Goal: Transaction & Acquisition: Purchase product/service

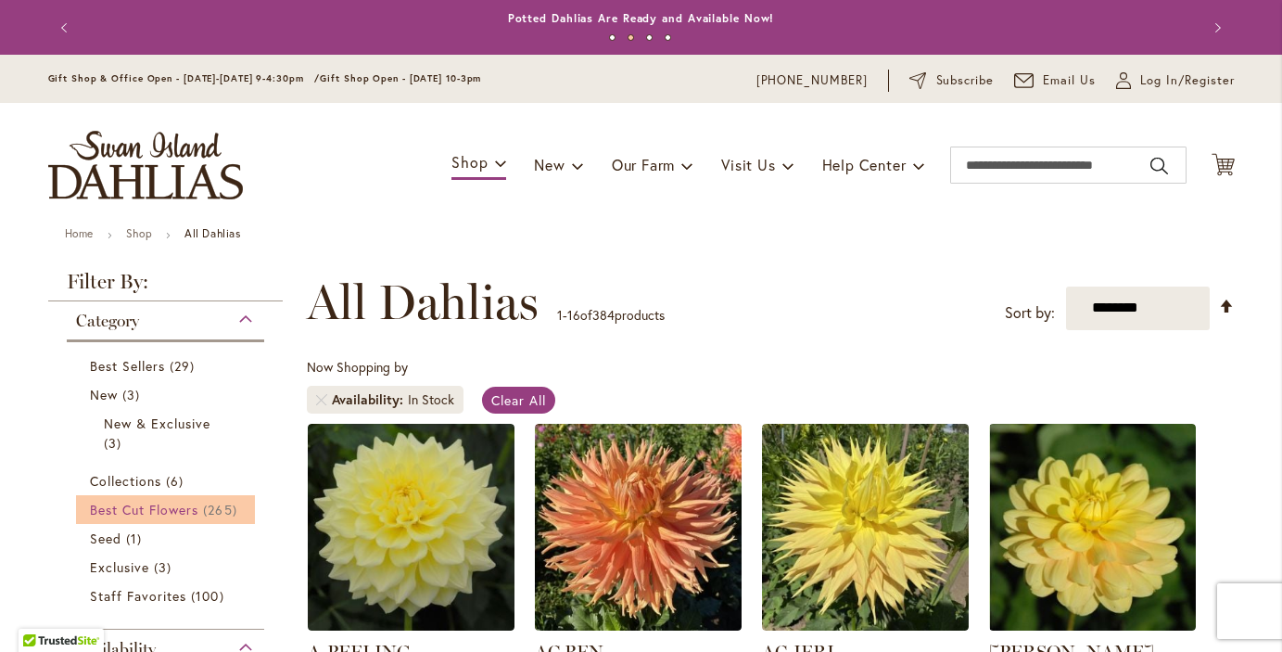
click at [154, 511] on span "Best Cut Flowers" at bounding box center [144, 510] width 109 height 18
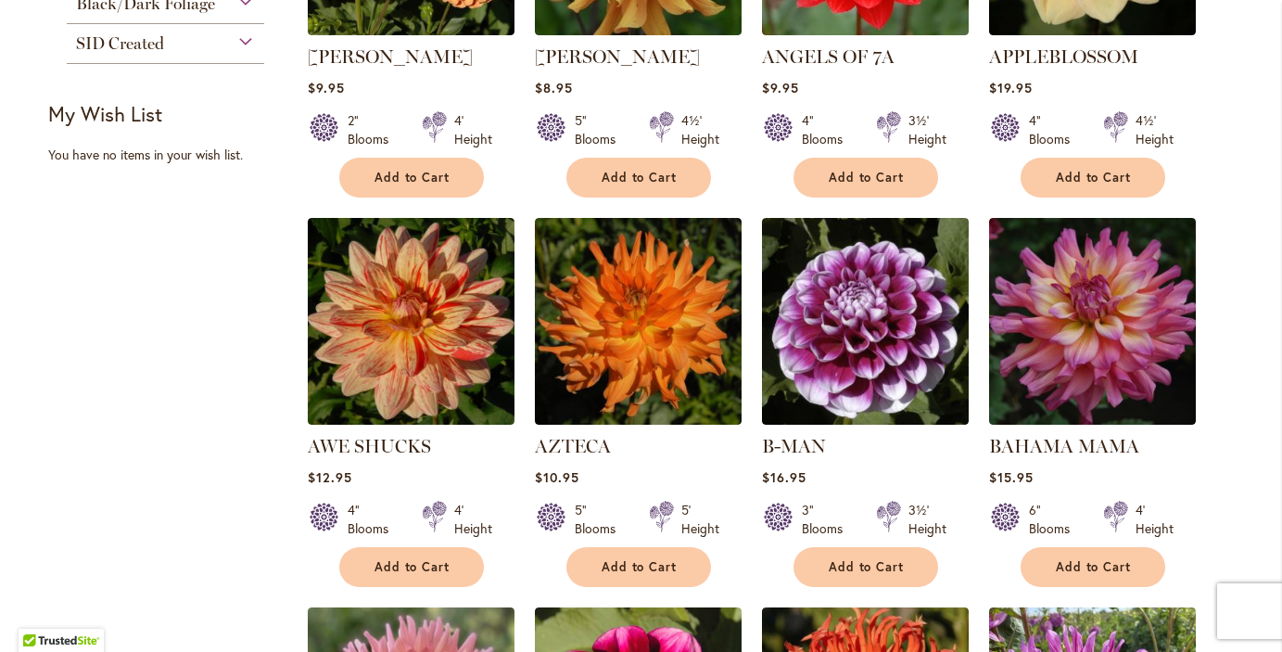
scroll to position [944, 0]
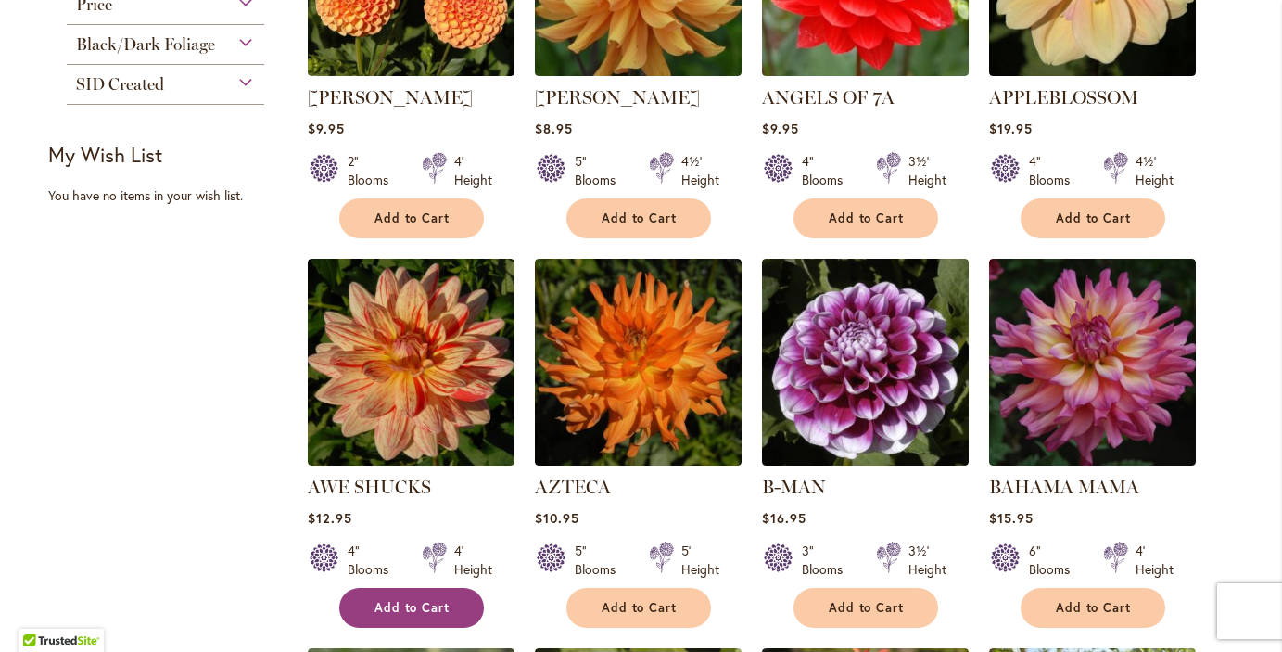
click at [407, 612] on span "Add to Cart" at bounding box center [413, 608] width 76 height 16
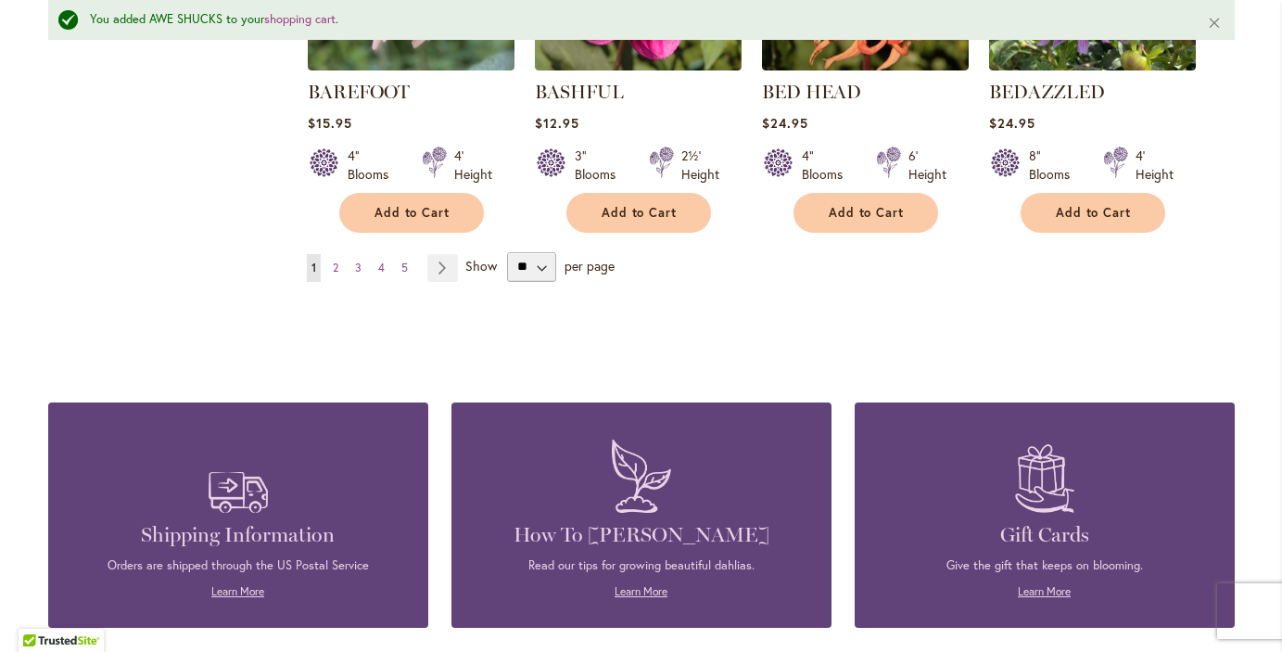
scroll to position [1775, 0]
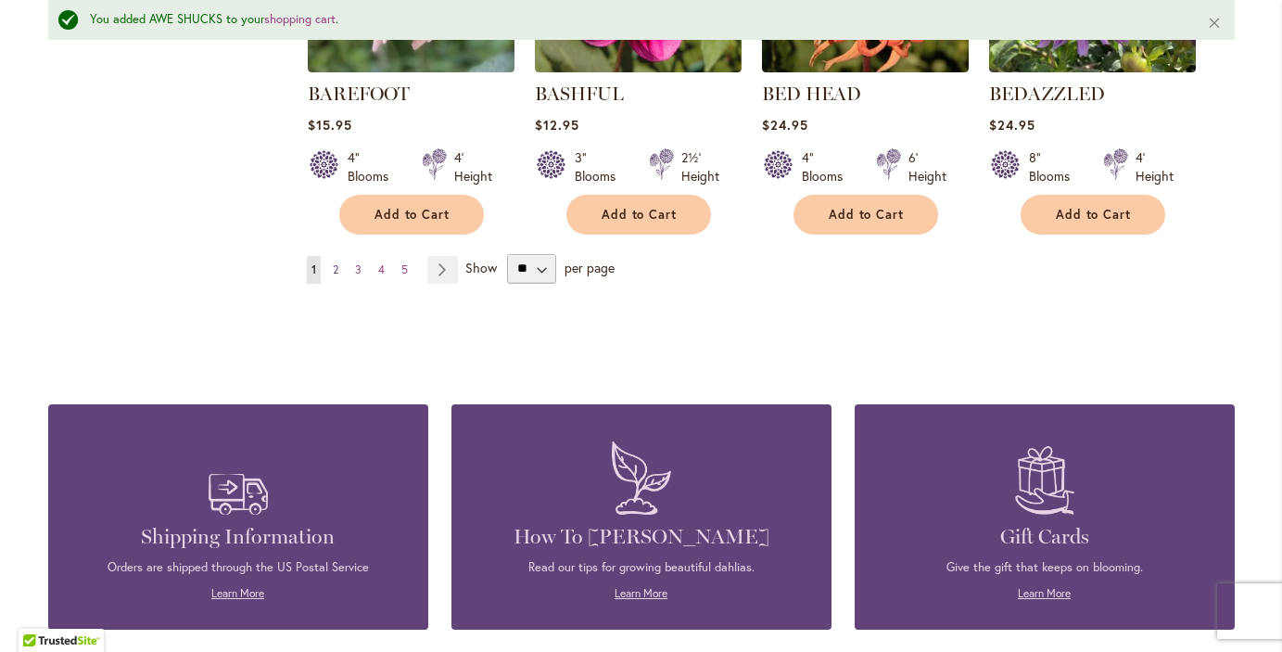
click at [333, 263] on span "2" at bounding box center [336, 269] width 6 height 14
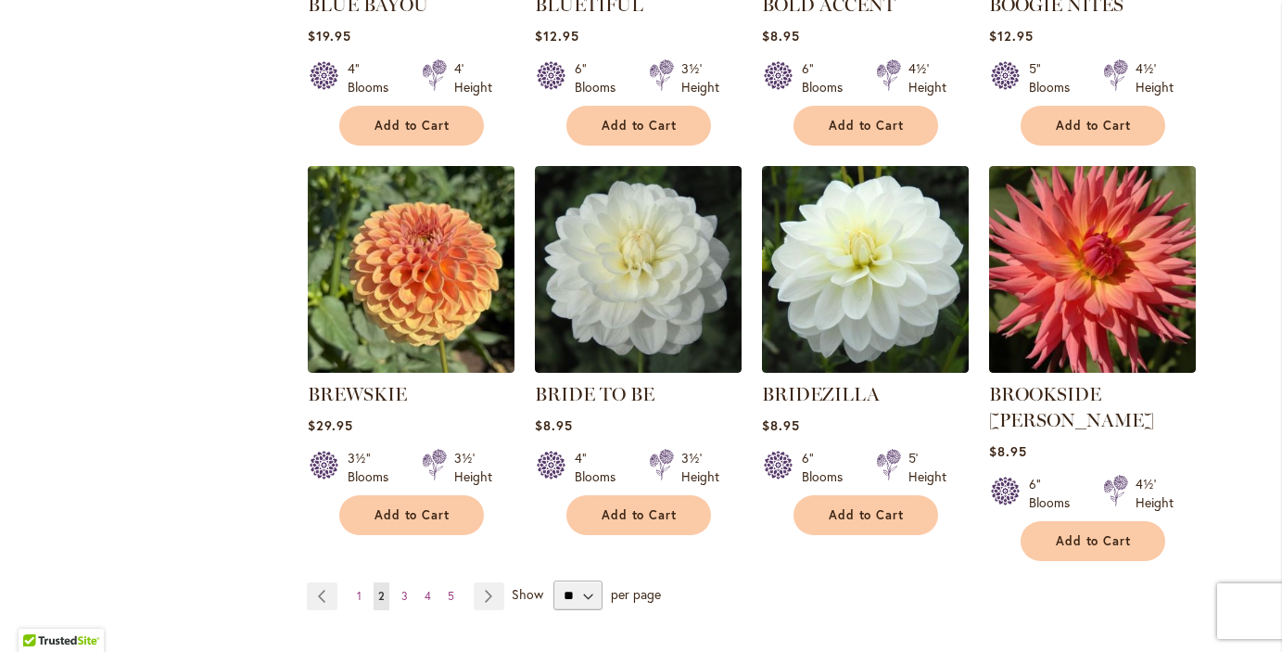
scroll to position [1451, 0]
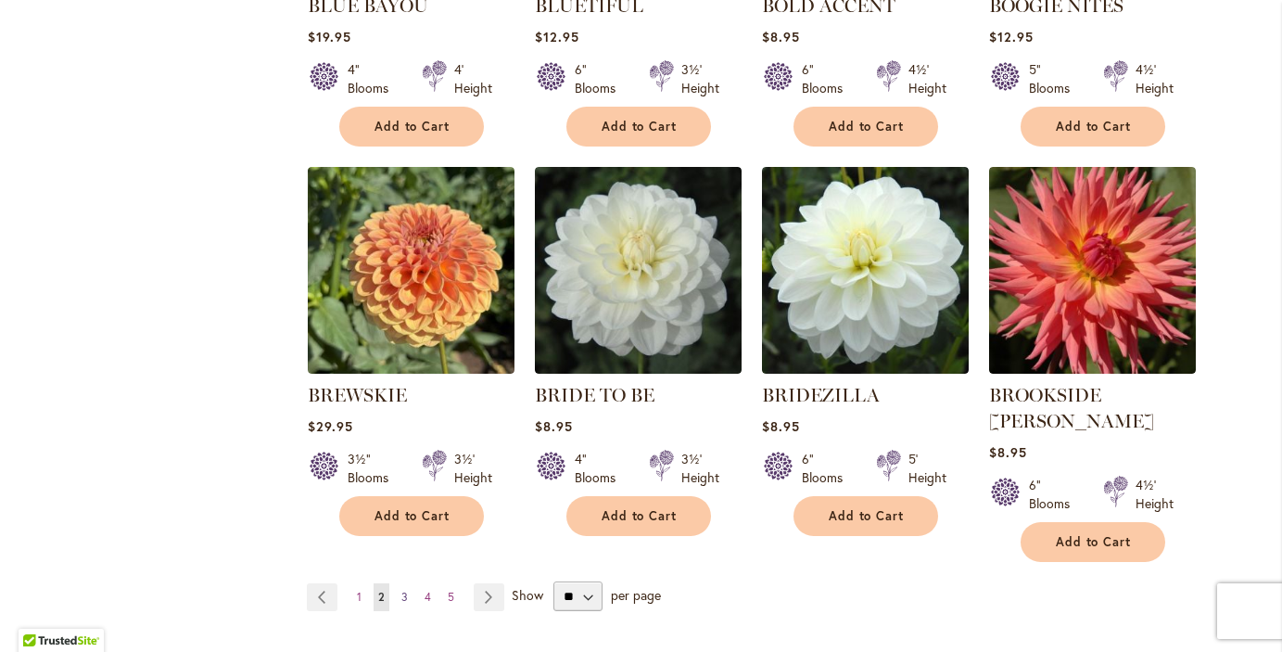
click at [401, 590] on span "3" at bounding box center [404, 597] width 6 height 14
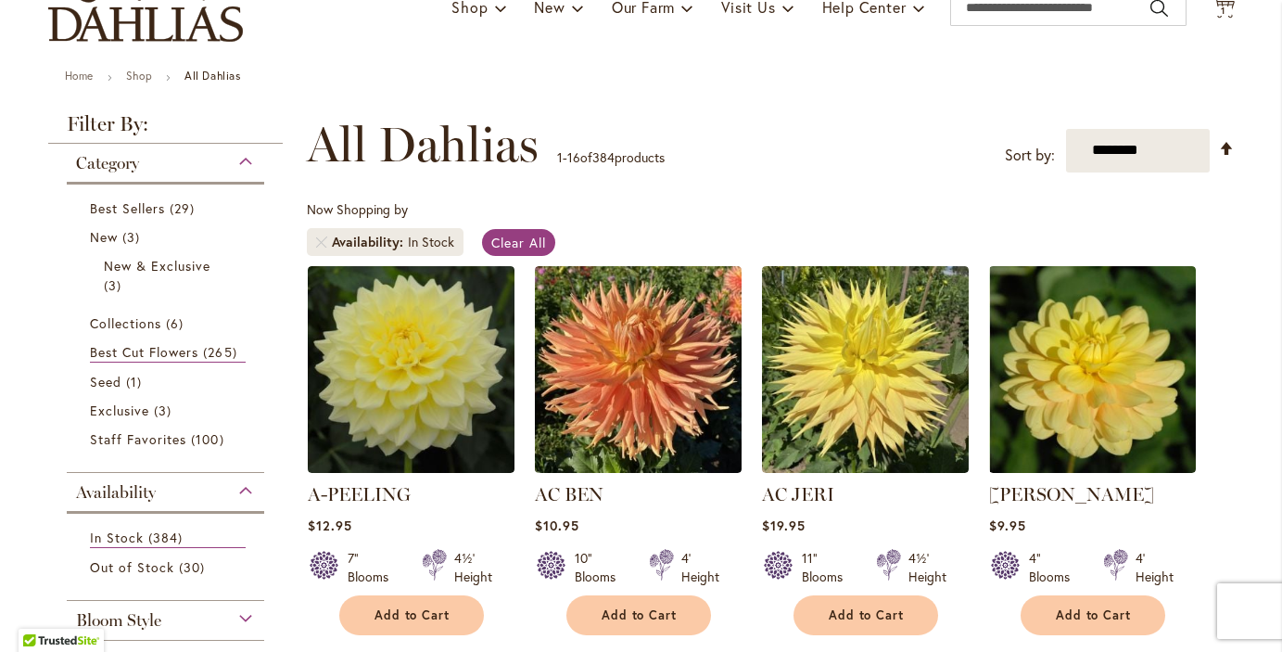
scroll to position [233, 0]
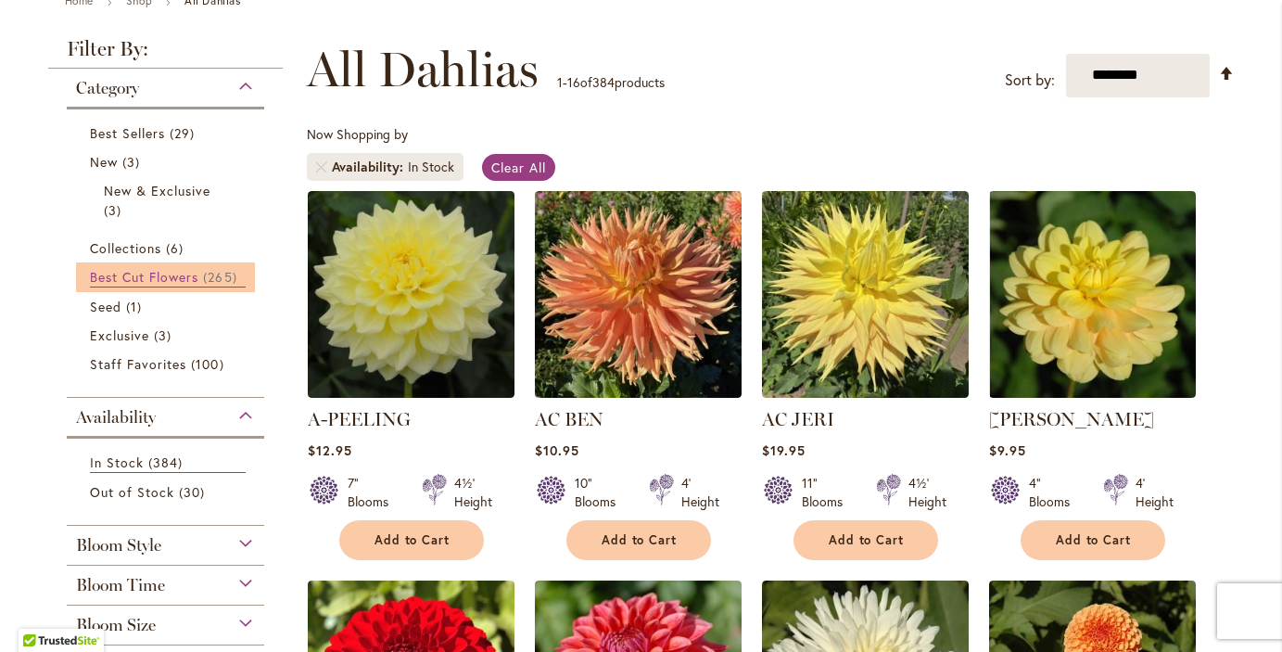
click at [156, 271] on span "Best Cut Flowers" at bounding box center [144, 277] width 109 height 18
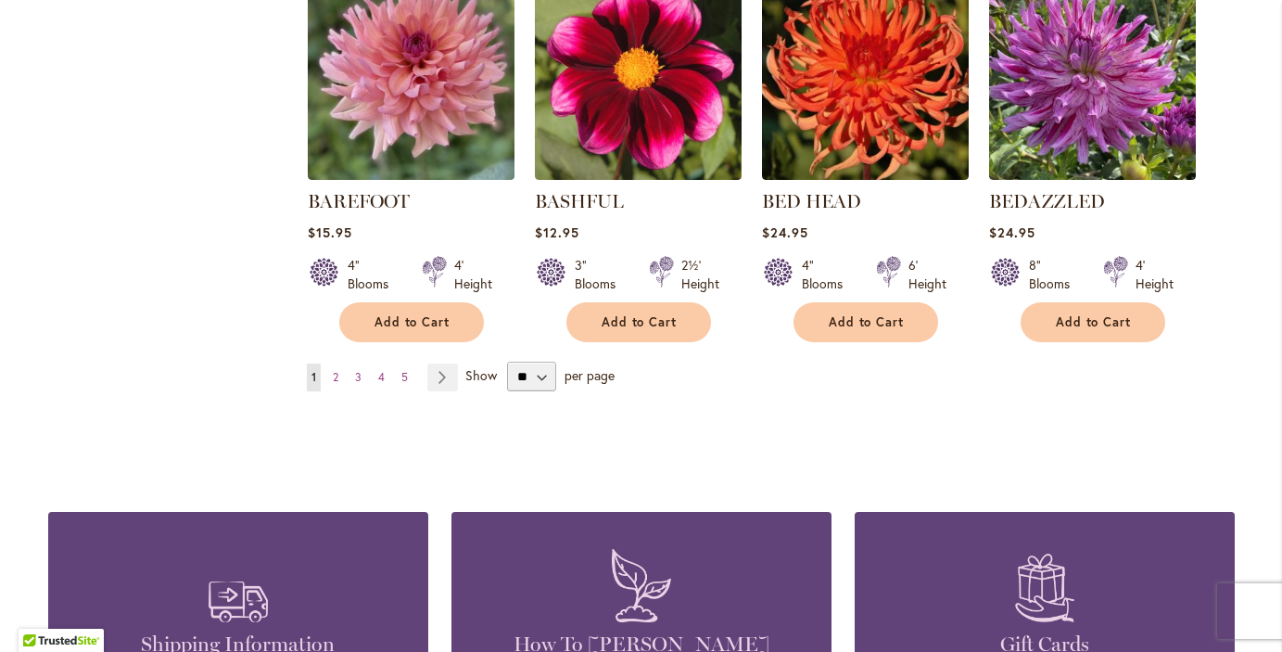
scroll to position [1674, 0]
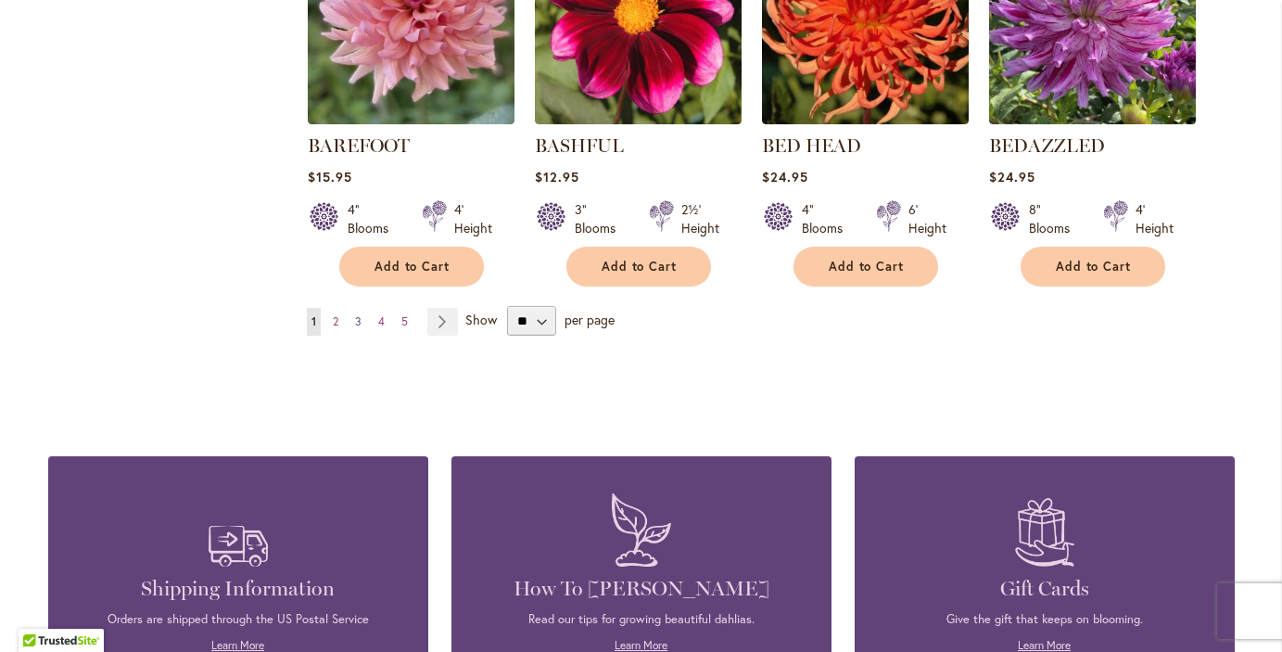
click at [355, 315] on span "3" at bounding box center [358, 321] width 6 height 14
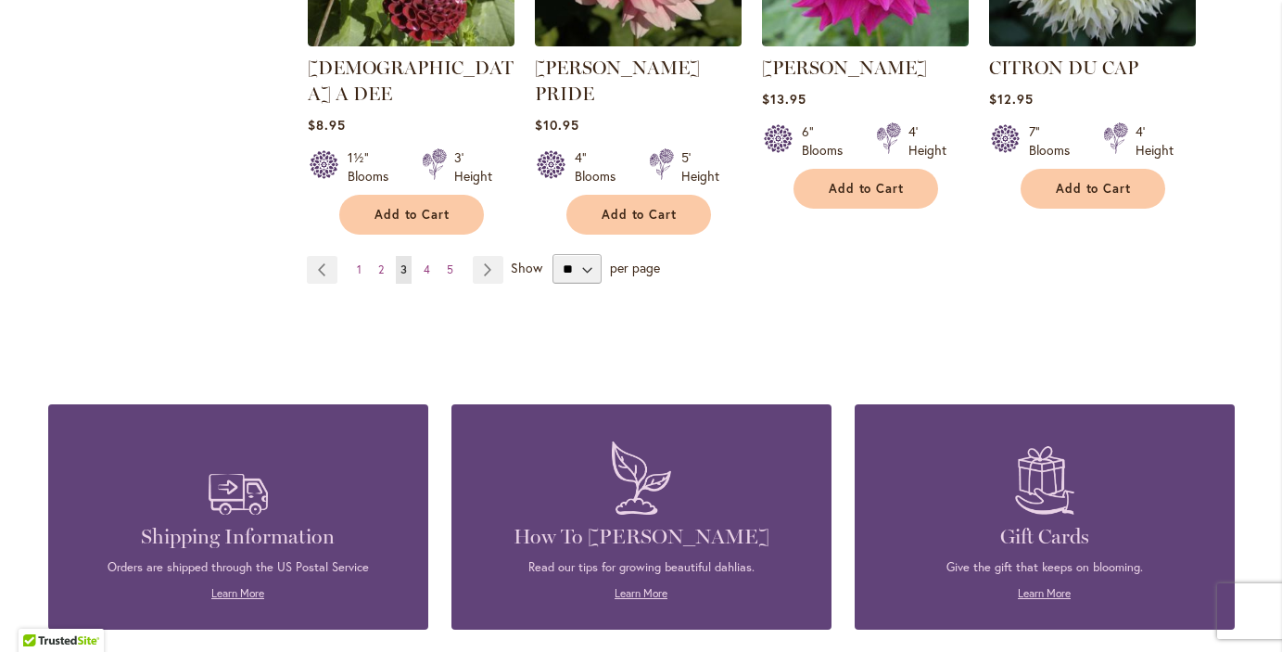
scroll to position [1777, 0]
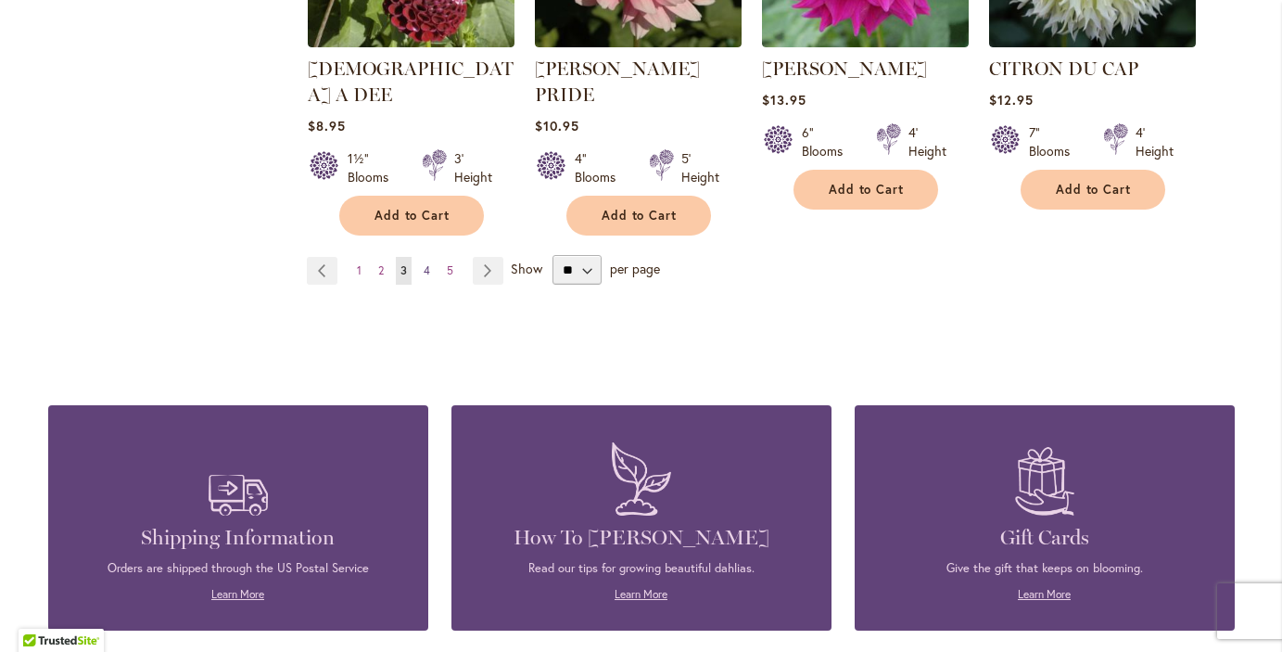
click at [424, 263] on span "4" at bounding box center [427, 270] width 6 height 14
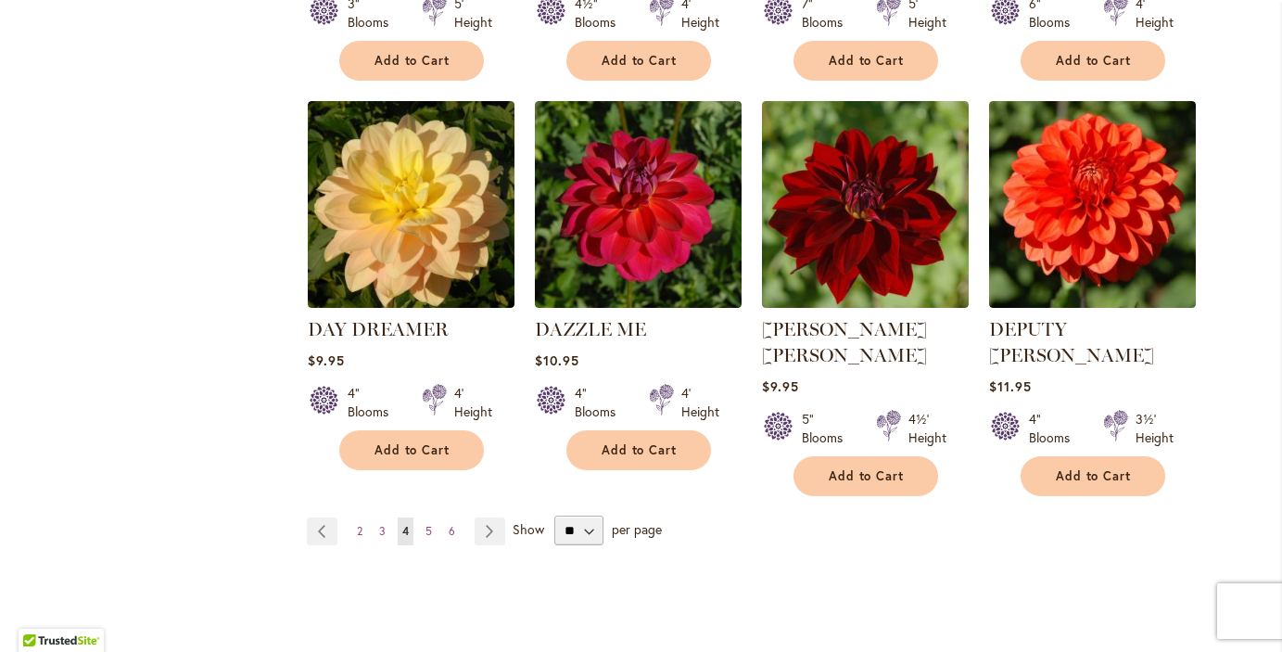
scroll to position [1508, 0]
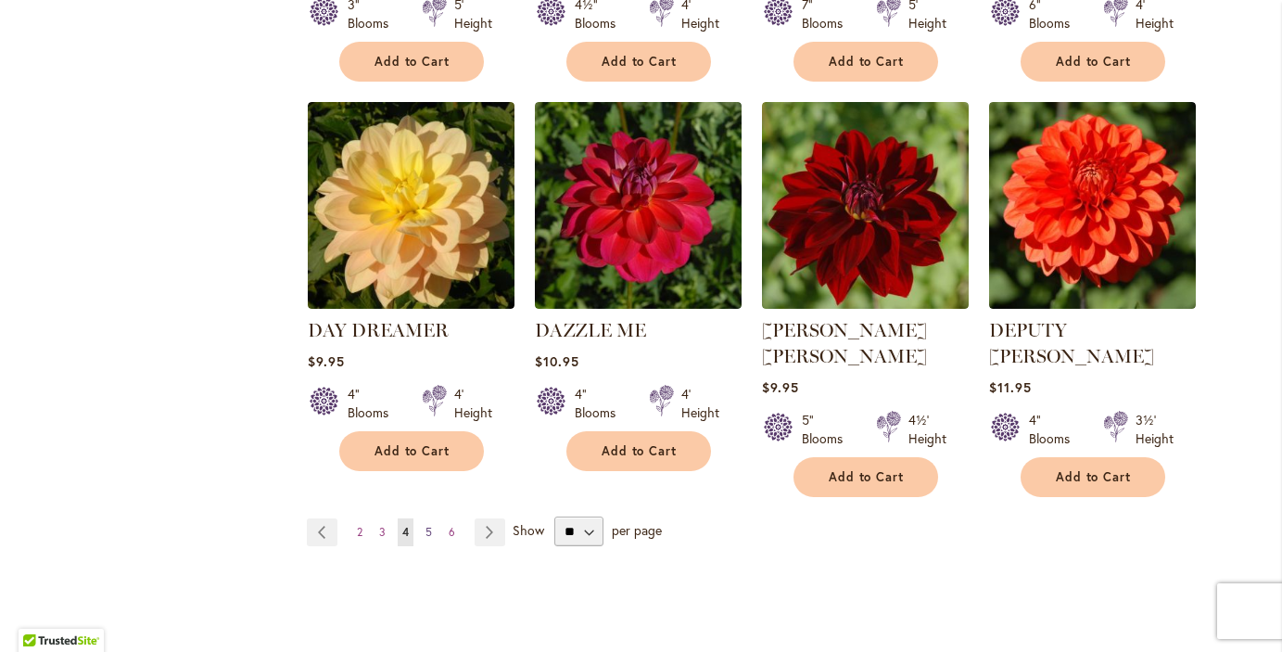
click at [426, 525] on span "5" at bounding box center [429, 532] width 6 height 14
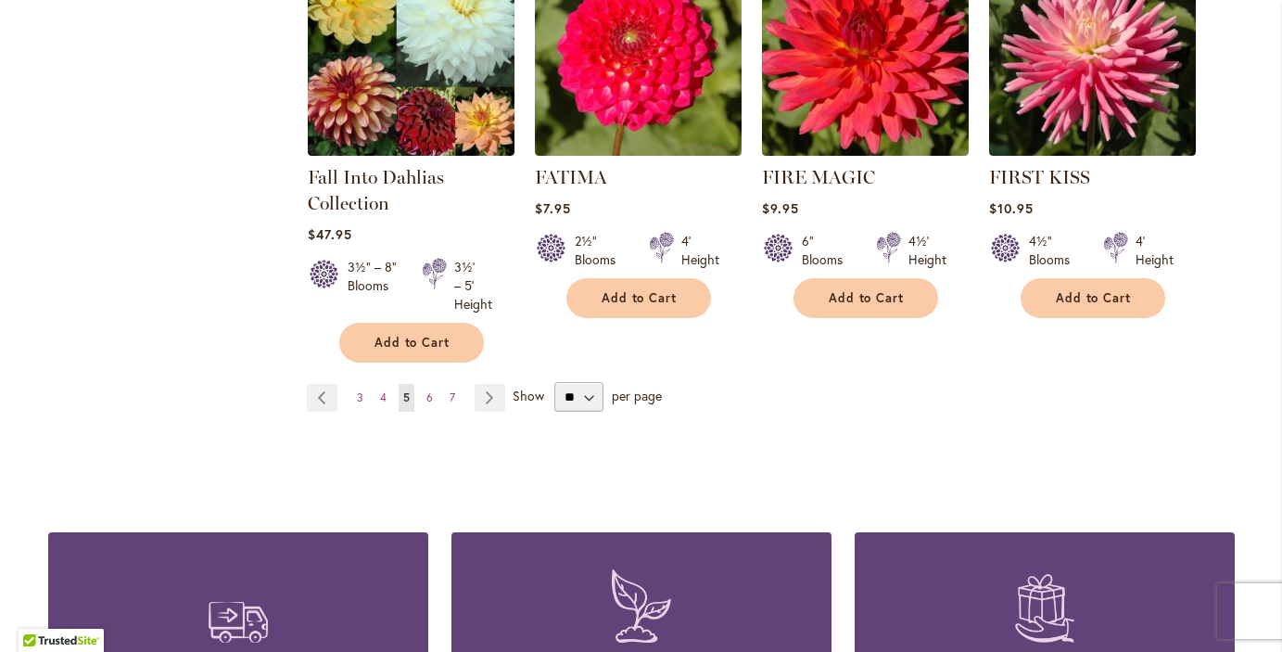
scroll to position [1688, 0]
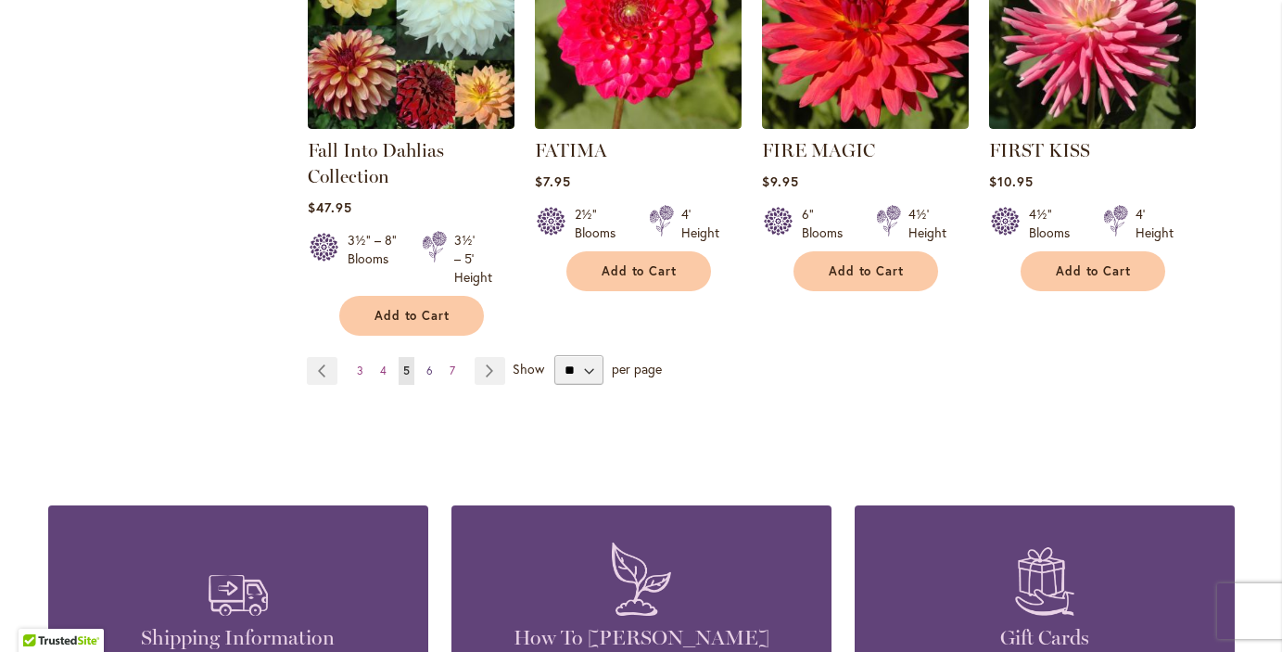
click at [426, 363] on span "6" at bounding box center [429, 370] width 6 height 14
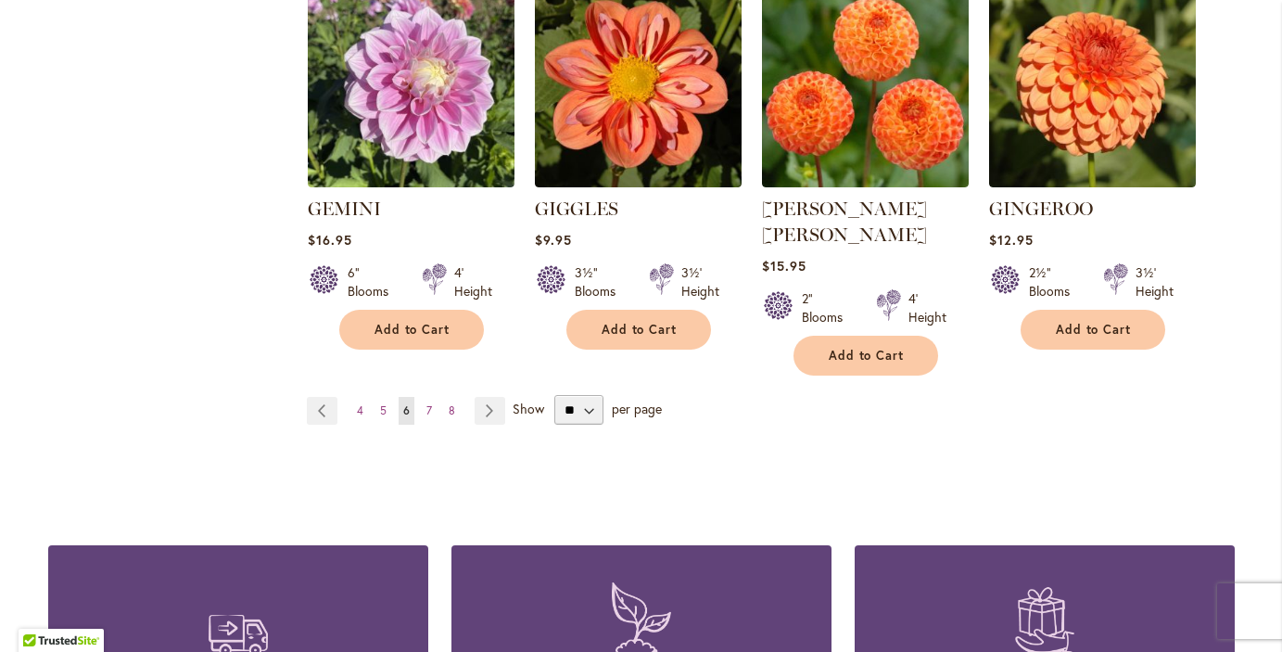
scroll to position [1714, 0]
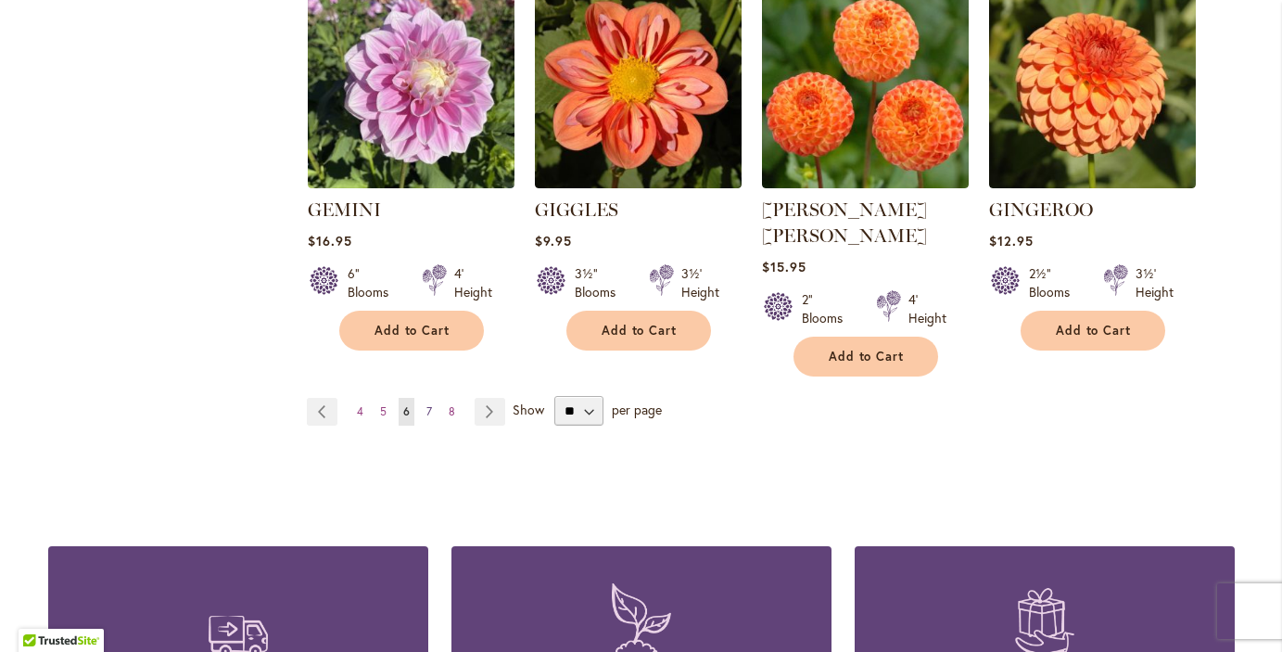
click at [426, 404] on span "7" at bounding box center [429, 411] width 6 height 14
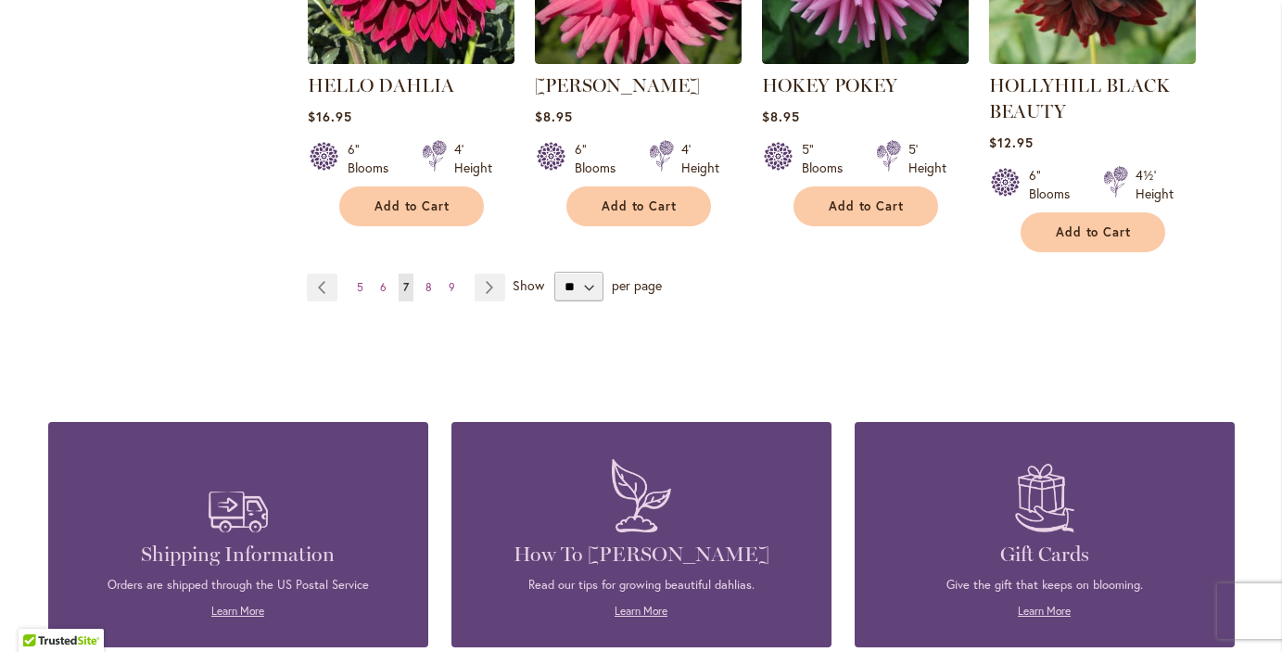
scroll to position [1775, 0]
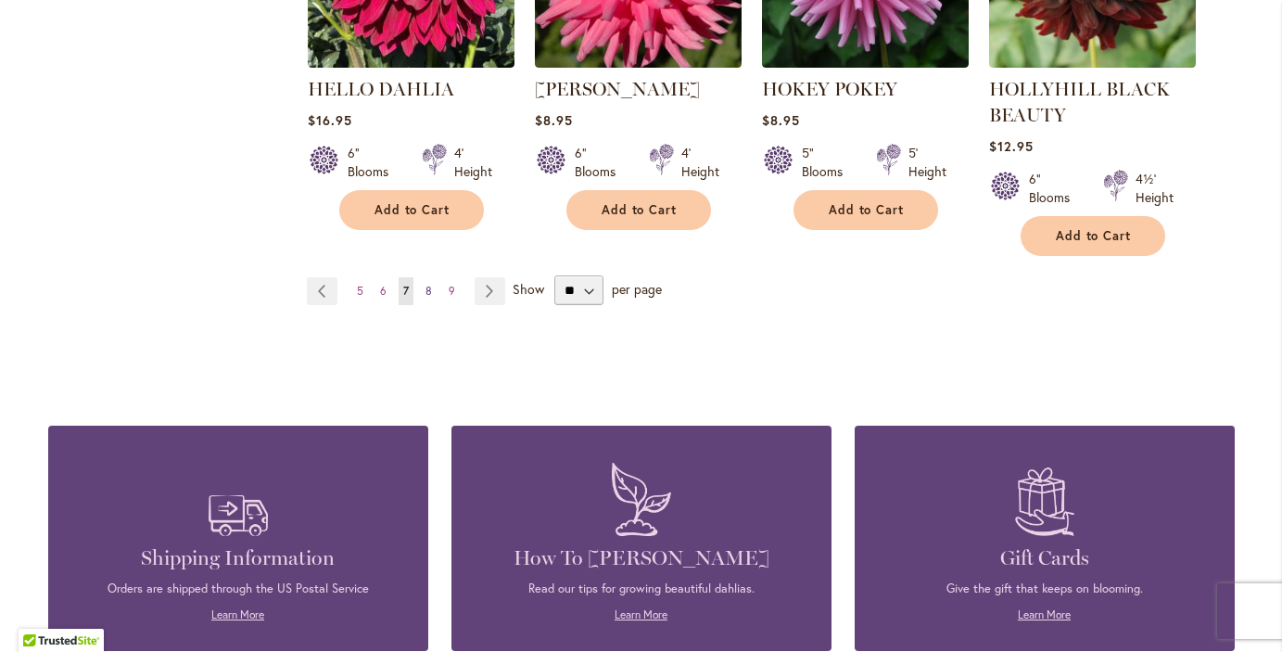
click at [426, 287] on span "8" at bounding box center [429, 291] width 6 height 14
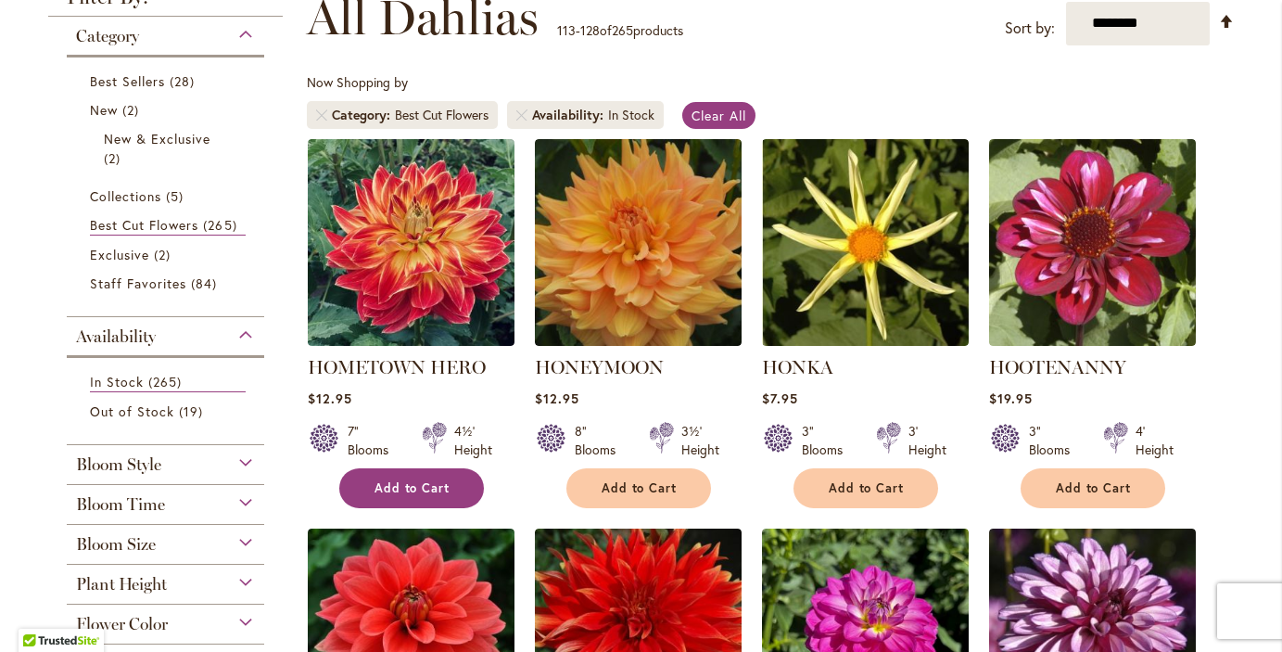
click at [402, 485] on span "Add to Cart" at bounding box center [413, 488] width 76 height 16
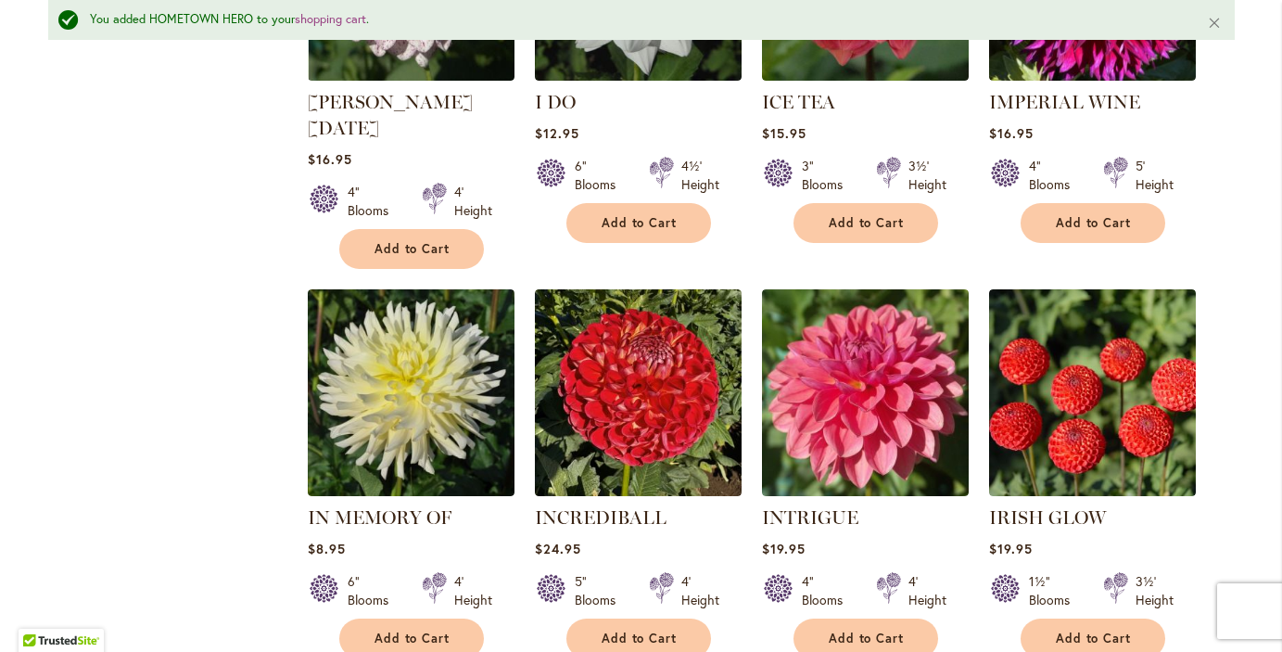
scroll to position [1465, 0]
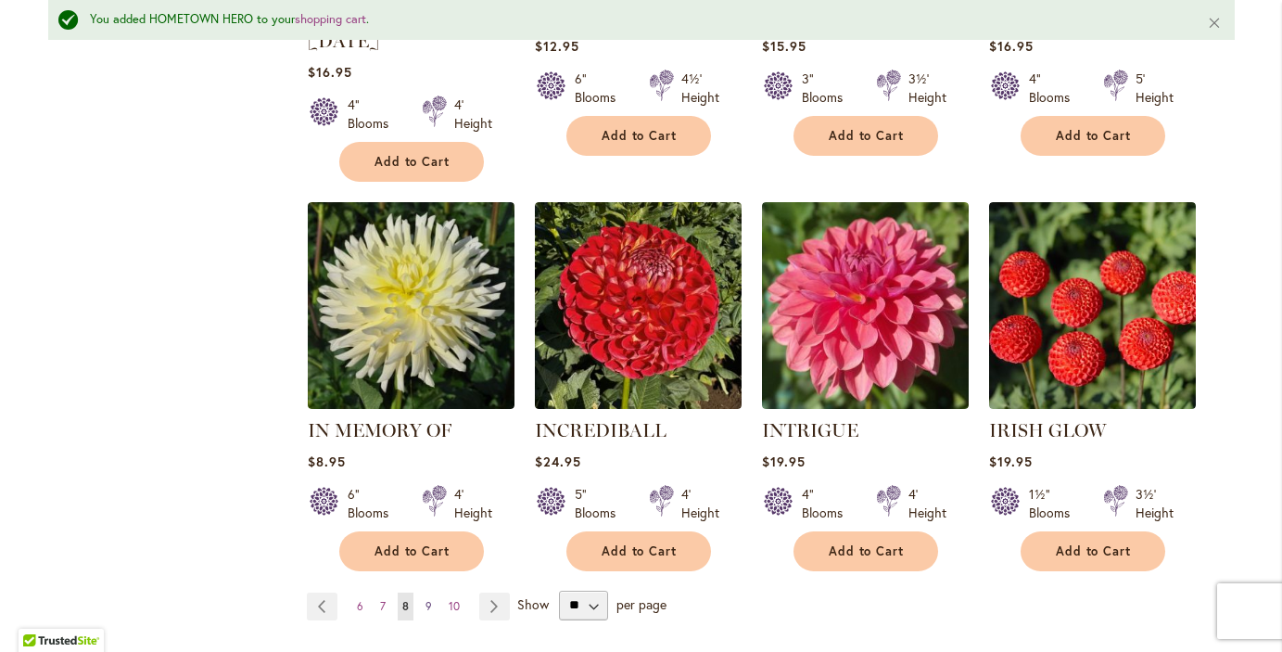
click at [426, 599] on span "9" at bounding box center [429, 606] width 6 height 14
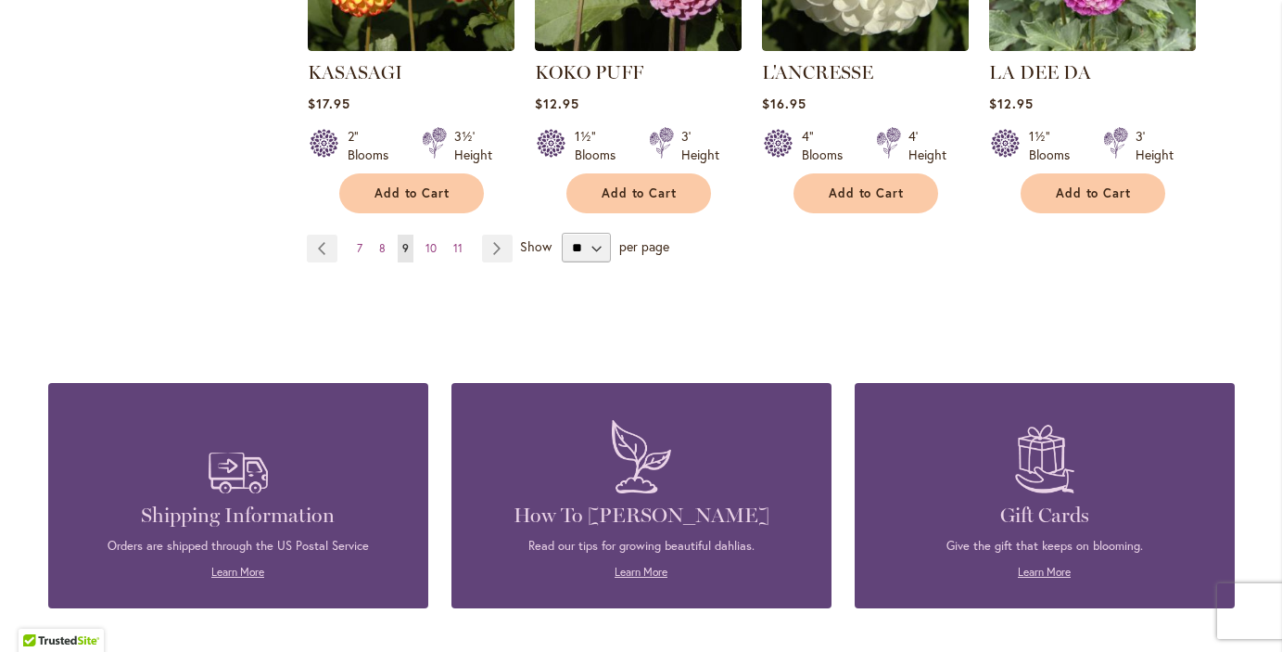
scroll to position [1801, 0]
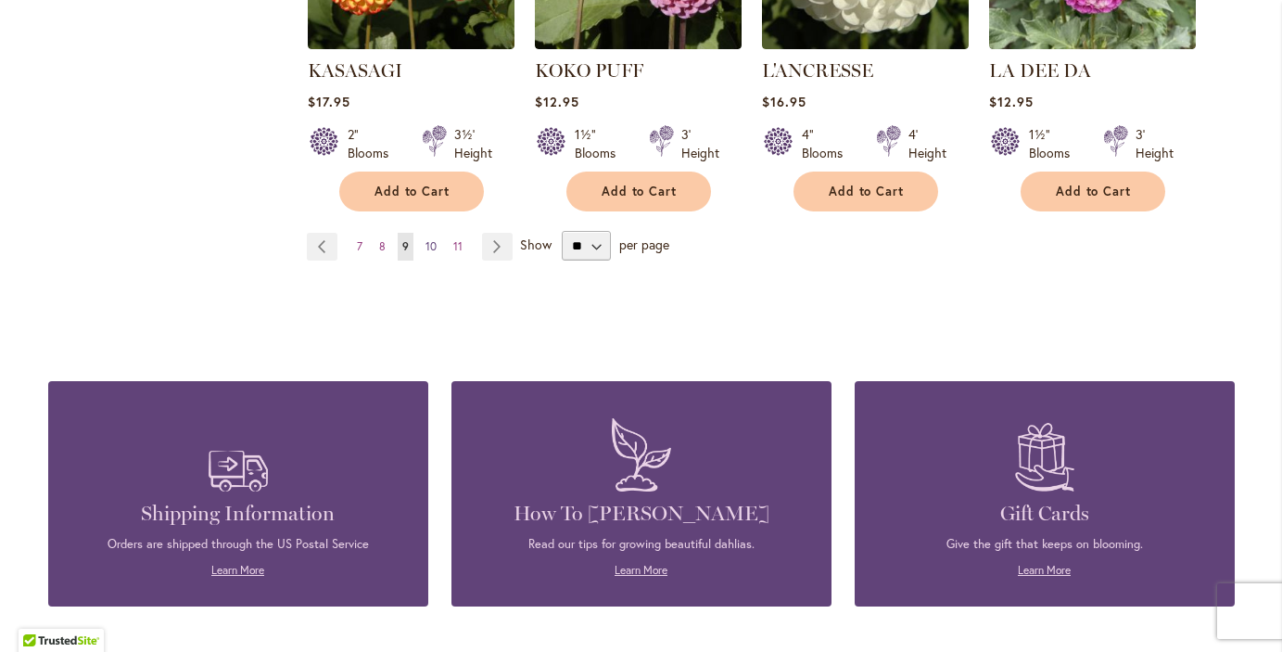
click at [426, 239] on span "10" at bounding box center [431, 246] width 11 height 14
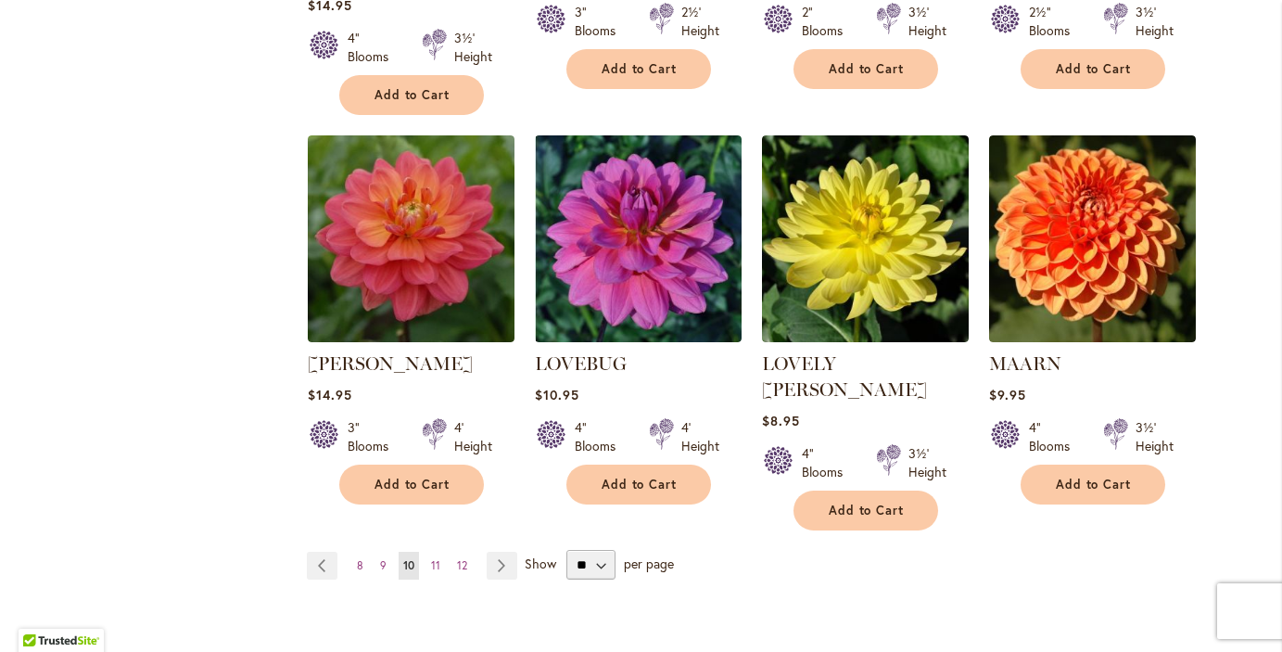
scroll to position [1509, 0]
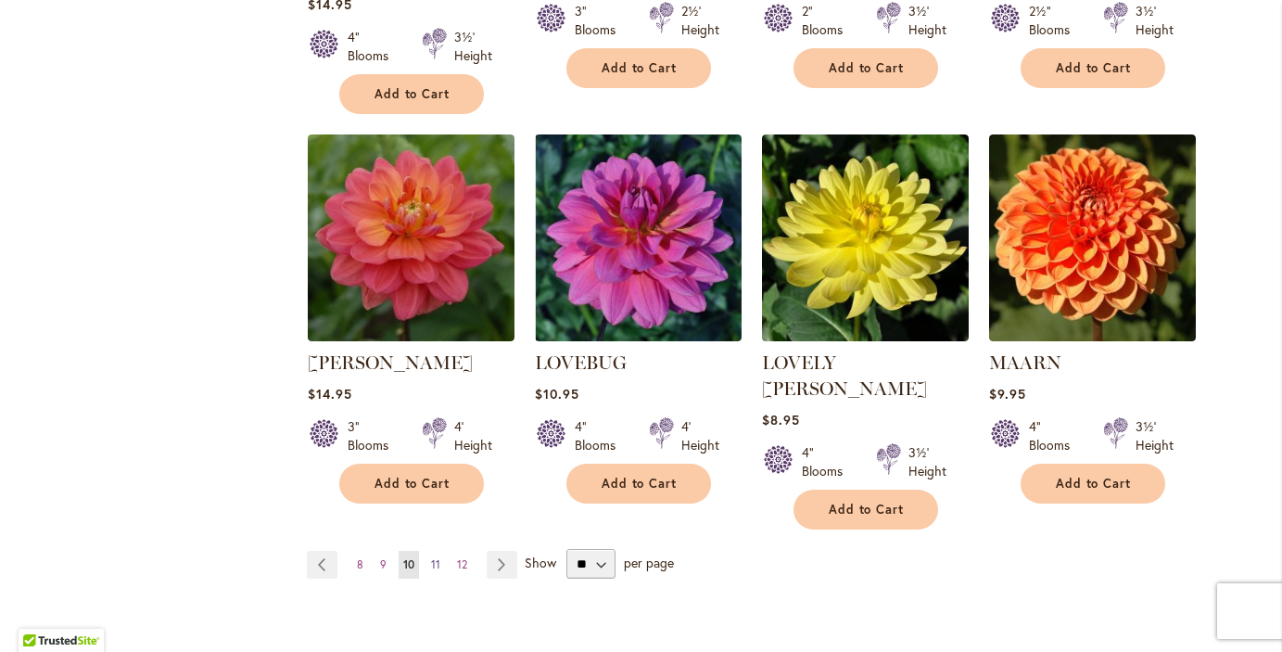
click at [431, 557] on span "11" at bounding box center [435, 564] width 9 height 14
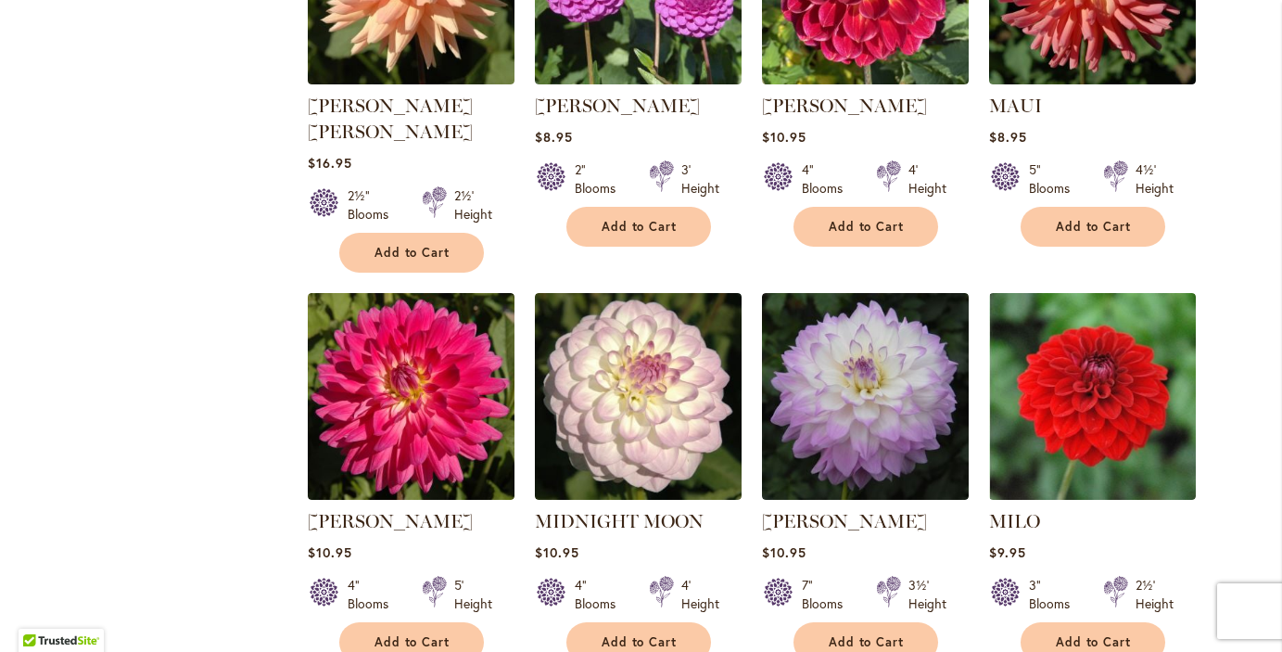
scroll to position [1350, 0]
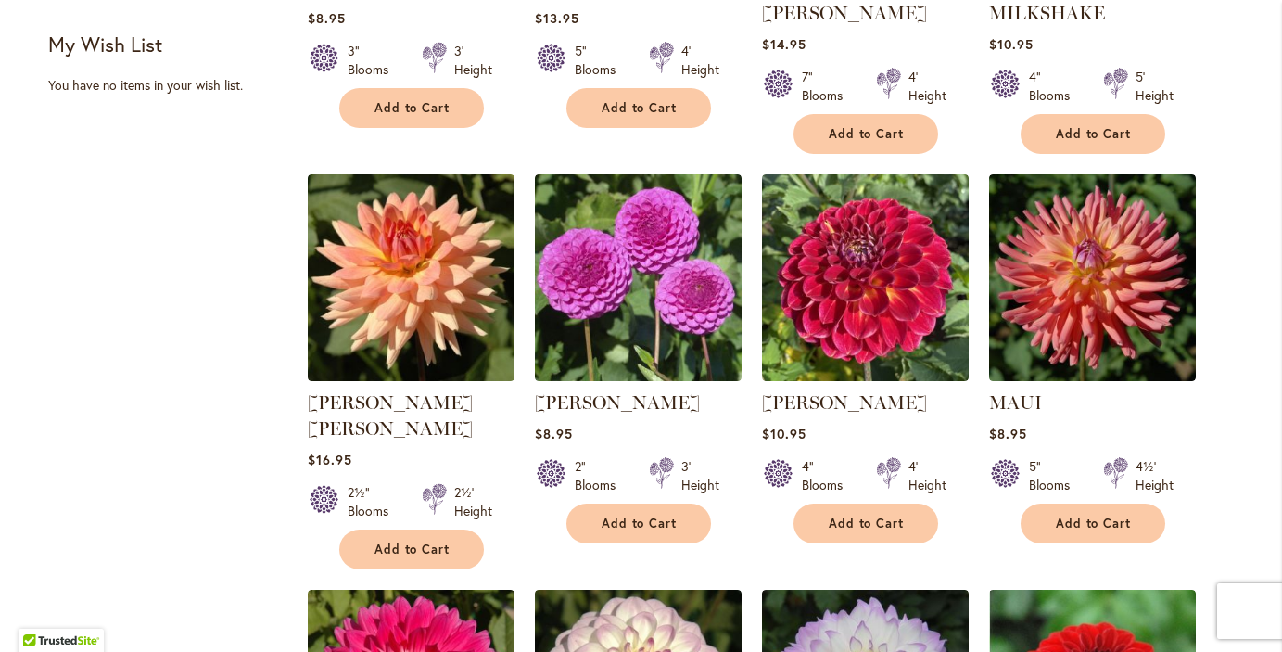
scroll to position [1060, 0]
